Goal: Obtain resource: Obtain resource

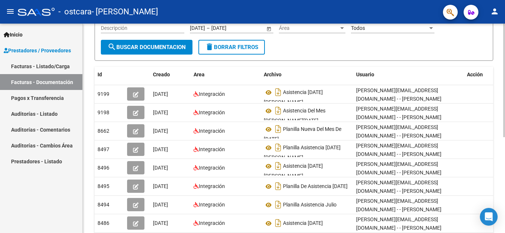
scroll to position [91, 0]
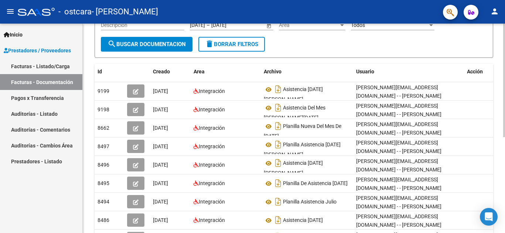
click at [501, 124] on div "PRESTADORES -> Comprobantes - Documentación Respaldatoria cloud_download Export…" at bounding box center [295, 121] width 424 height 379
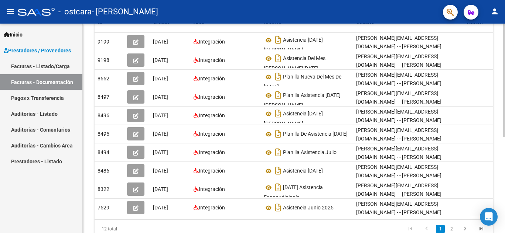
scroll to position [177, 0]
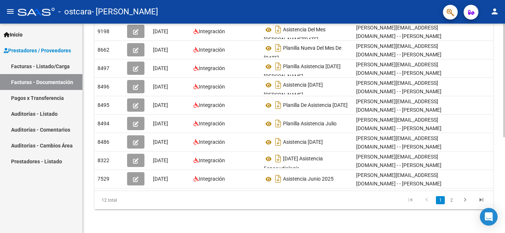
click at [504, 137] on div at bounding box center [504, 81] width 2 height 114
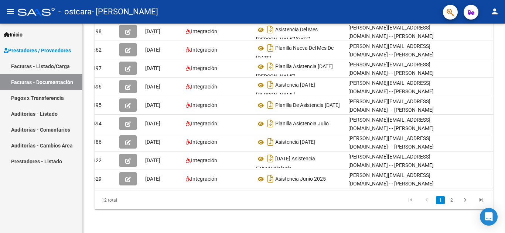
click at [43, 69] on link "Facturas - Listado/Carga" at bounding box center [41, 66] width 82 height 16
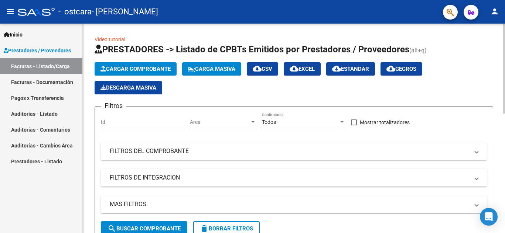
scroll to position [131, 0]
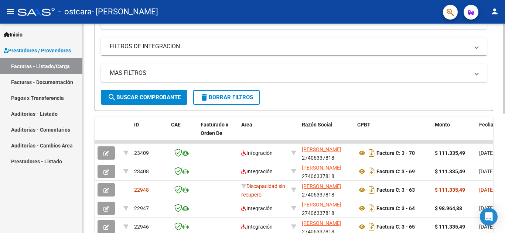
click at [504, 114] on div at bounding box center [504, 69] width 2 height 90
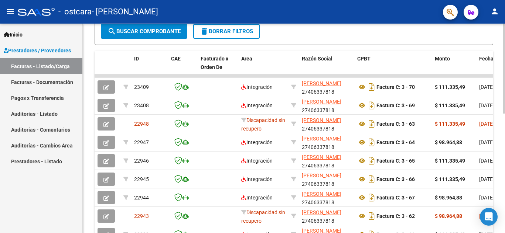
scroll to position [201, 0]
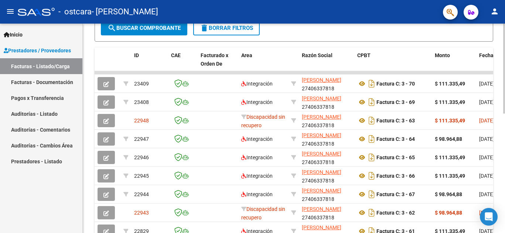
click at [504, 114] on div at bounding box center [504, 69] width 2 height 90
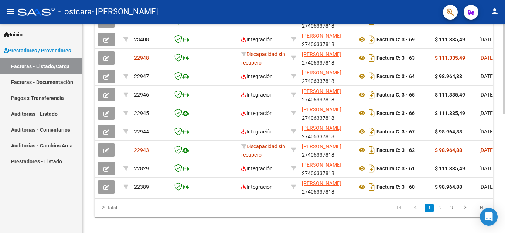
scroll to position [264, 0]
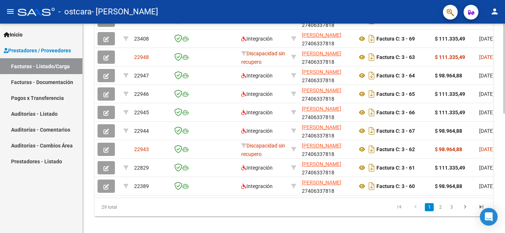
click at [504, 114] on div at bounding box center [504, 69] width 2 height 90
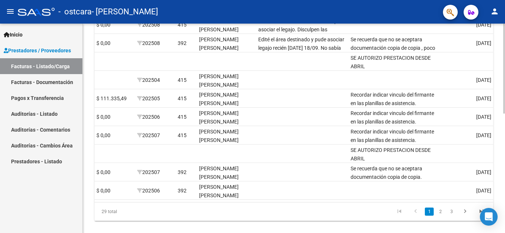
scroll to position [262, 0]
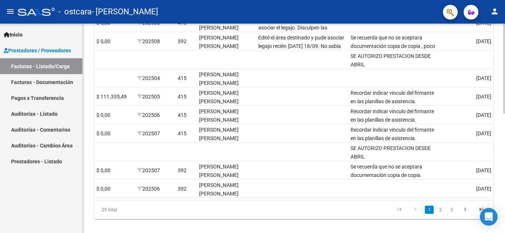
click at [504, 114] on div at bounding box center [504, 69] width 2 height 90
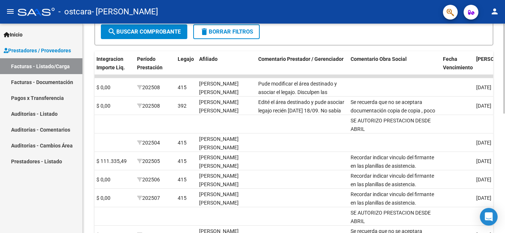
scroll to position [198, 0]
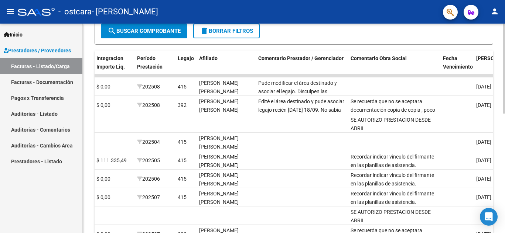
click at [501, 132] on div "Video tutorial PRESTADORES -> Listado de CPBTs Emitidos por Prestadores / Prove…" at bounding box center [295, 66] width 424 height 481
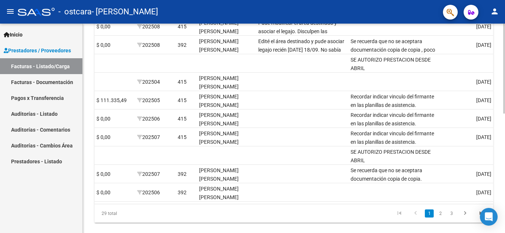
click at [504, 114] on div at bounding box center [504, 69] width 2 height 90
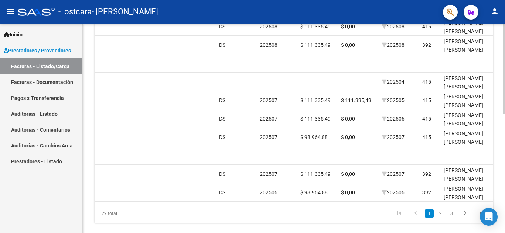
scroll to position [225, 0]
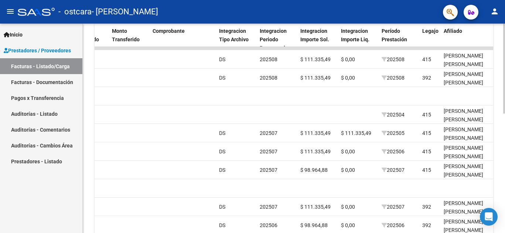
click at [501, 166] on div "Video tutorial PRESTADORES -> Listado de CPBTs Emitidos por Prestadores / Prove…" at bounding box center [295, 38] width 424 height 481
drag, startPoint x: 501, startPoint y: 166, endPoint x: 504, endPoint y: 187, distance: 20.9
click at [504, 187] on div "Video tutorial PRESTADORES -> Listado de CPBTs Emitidos por Prestadores / Prove…" at bounding box center [295, 38] width 424 height 481
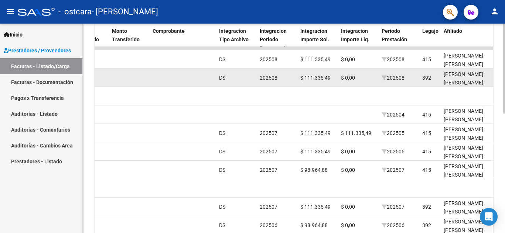
click at [200, 80] on div at bounding box center [182, 78] width 61 height 8
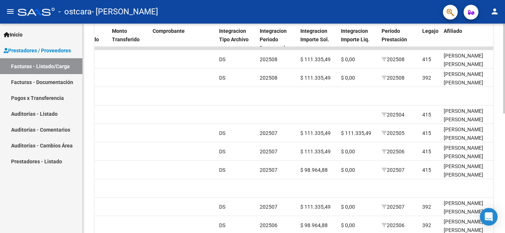
scroll to position [271, 0]
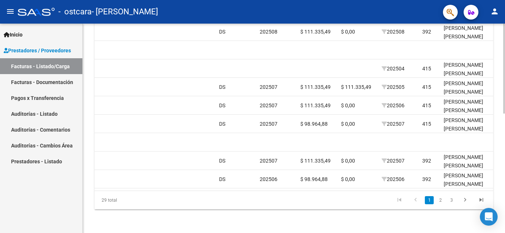
click at [504, 114] on div at bounding box center [504, 69] width 2 height 90
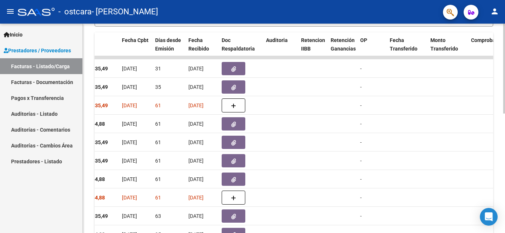
scroll to position [217, 0]
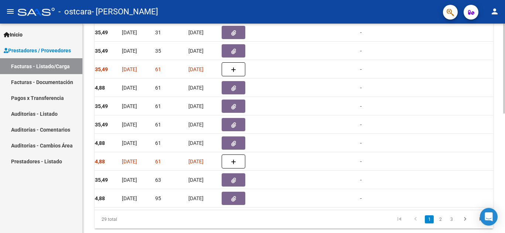
click at [504, 114] on div at bounding box center [504, 69] width 2 height 90
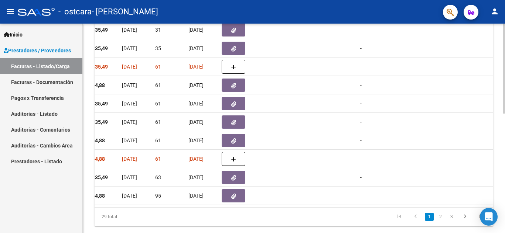
scroll to position [0, 0]
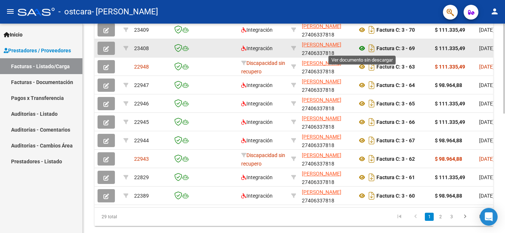
click at [362, 47] on icon at bounding box center [362, 48] width 10 height 9
click at [112, 49] on button "button" at bounding box center [105, 48] width 17 height 13
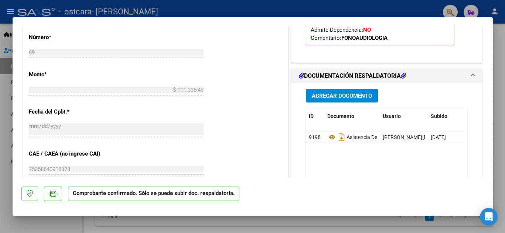
scroll to position [392, 0]
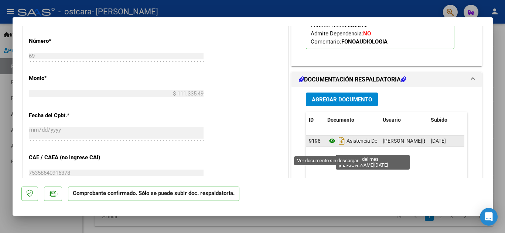
click at [328, 145] on icon at bounding box center [332, 141] width 10 height 9
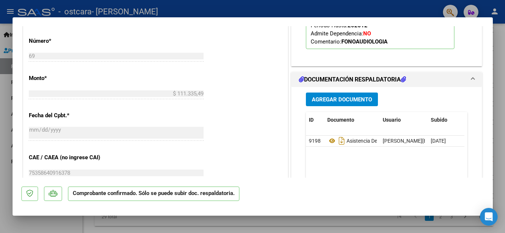
scroll to position [0, 0]
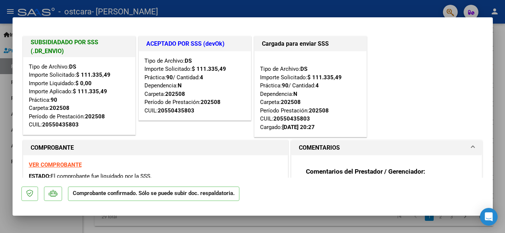
type input "$ 0,00"
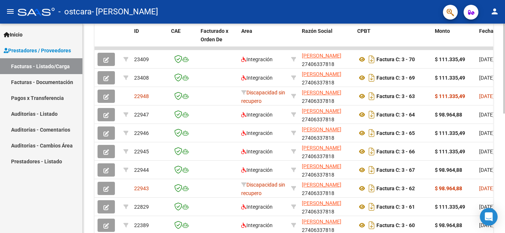
scroll to position [247, 0]
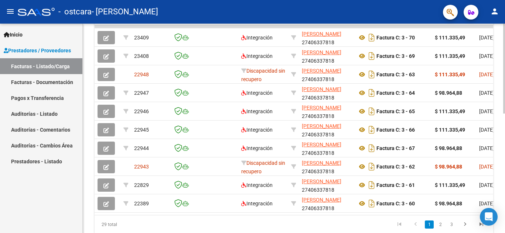
click at [504, 114] on div at bounding box center [504, 69] width 2 height 90
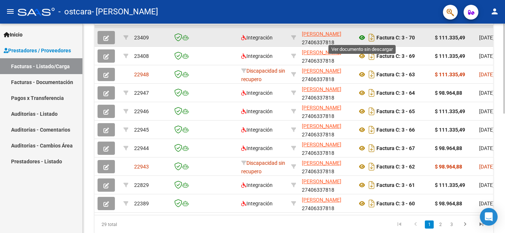
click at [360, 39] on icon at bounding box center [362, 37] width 10 height 9
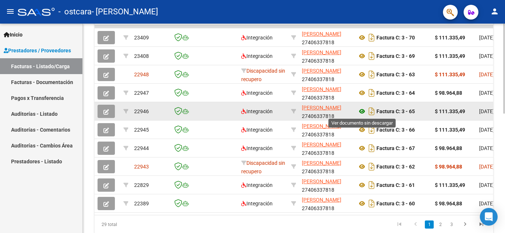
click at [363, 113] on icon at bounding box center [362, 111] width 10 height 9
